Goal: Information Seeking & Learning: Learn about a topic

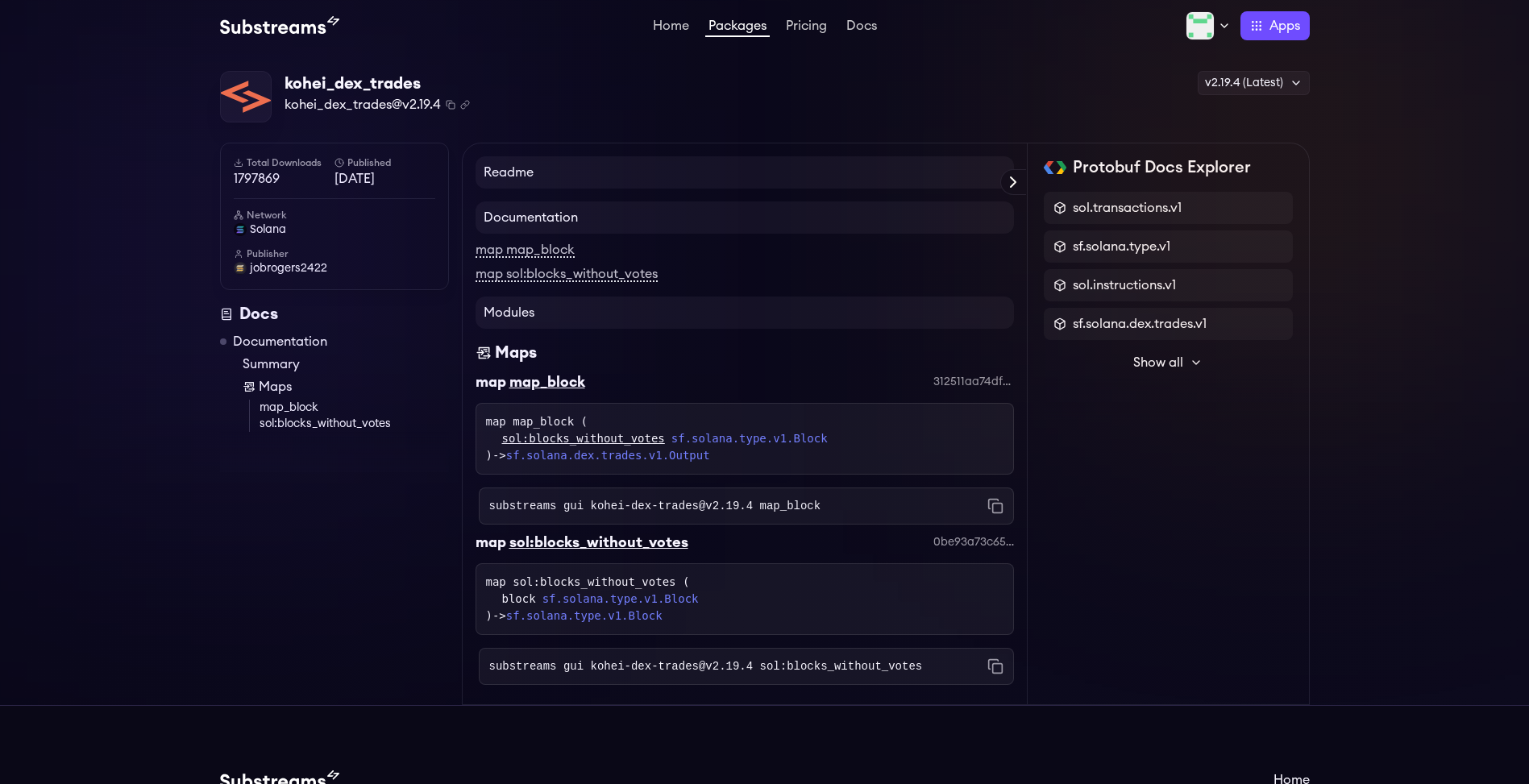
click at [867, 467] on div "map map_block ( sol:blocks_without_votes sf.solana.type.v1.Block ) -> sf.solana…" at bounding box center [744, 438] width 538 height 72
click at [799, 20] on link "Pricing" at bounding box center [805, 27] width 47 height 16
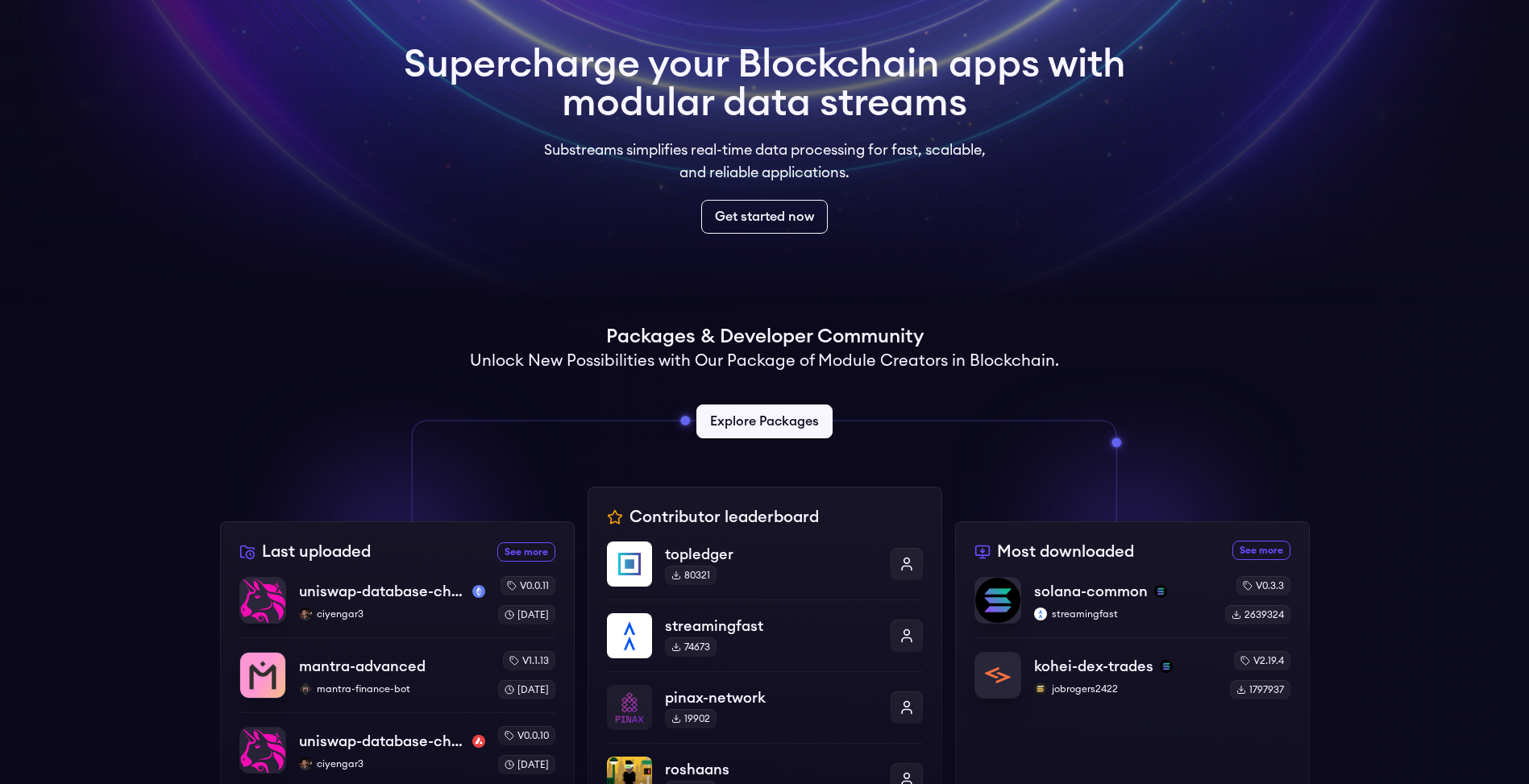
scroll to position [193, 0]
